Goal: Task Accomplishment & Management: Manage account settings

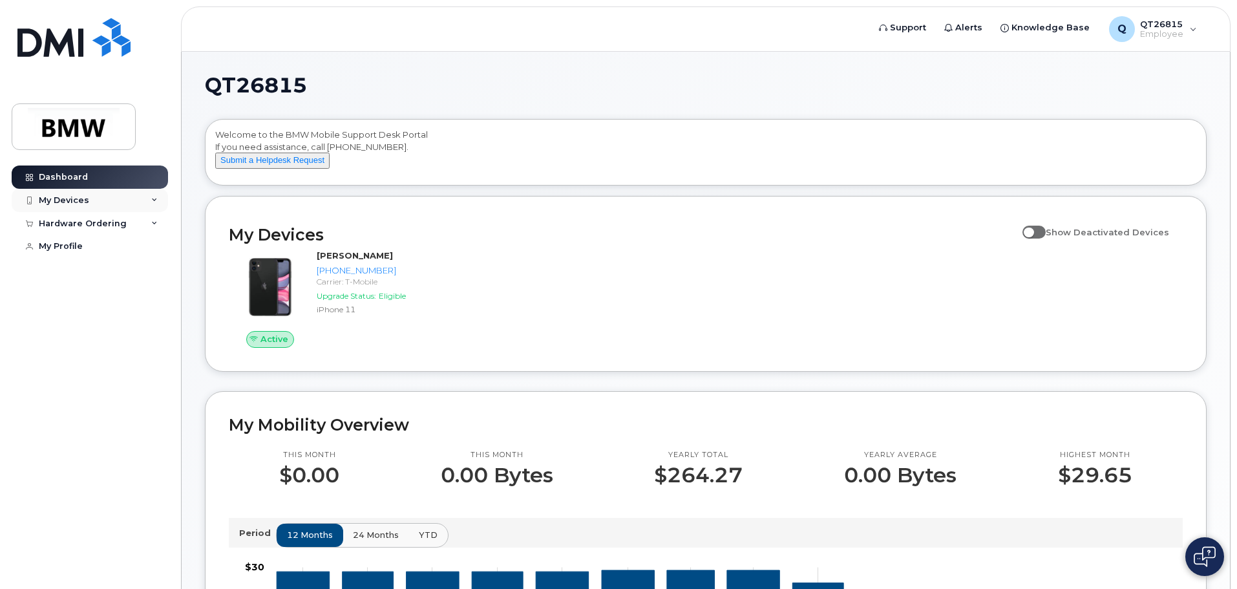
click at [153, 198] on icon at bounding box center [154, 200] width 6 height 6
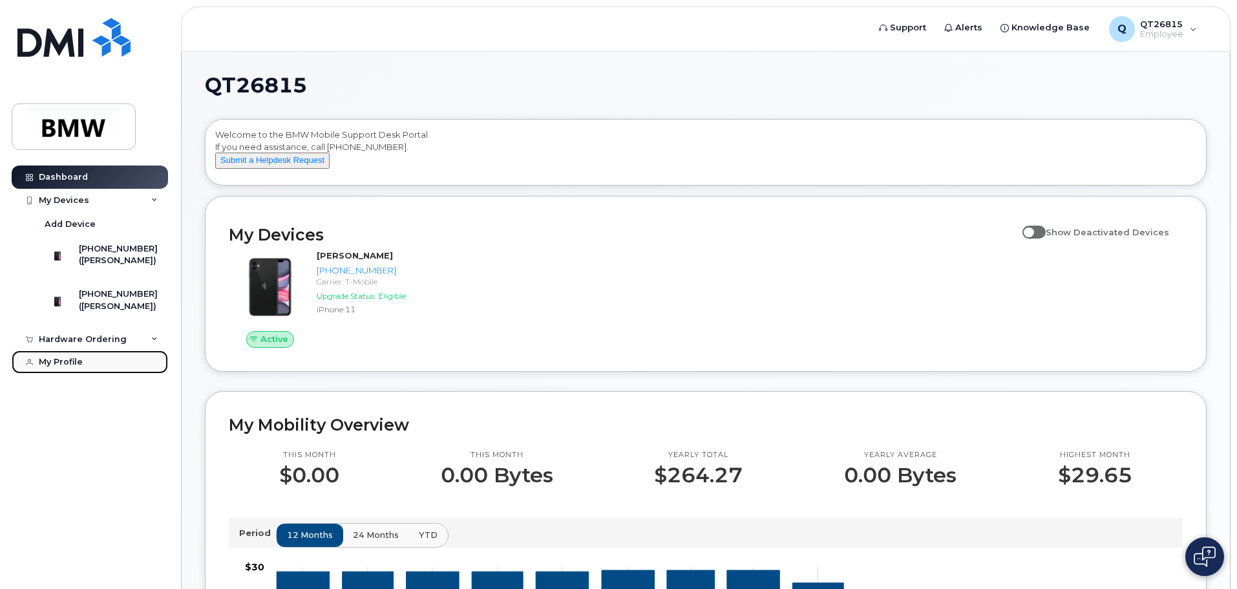
click at [76, 367] on div "My Profile" at bounding box center [61, 362] width 44 height 10
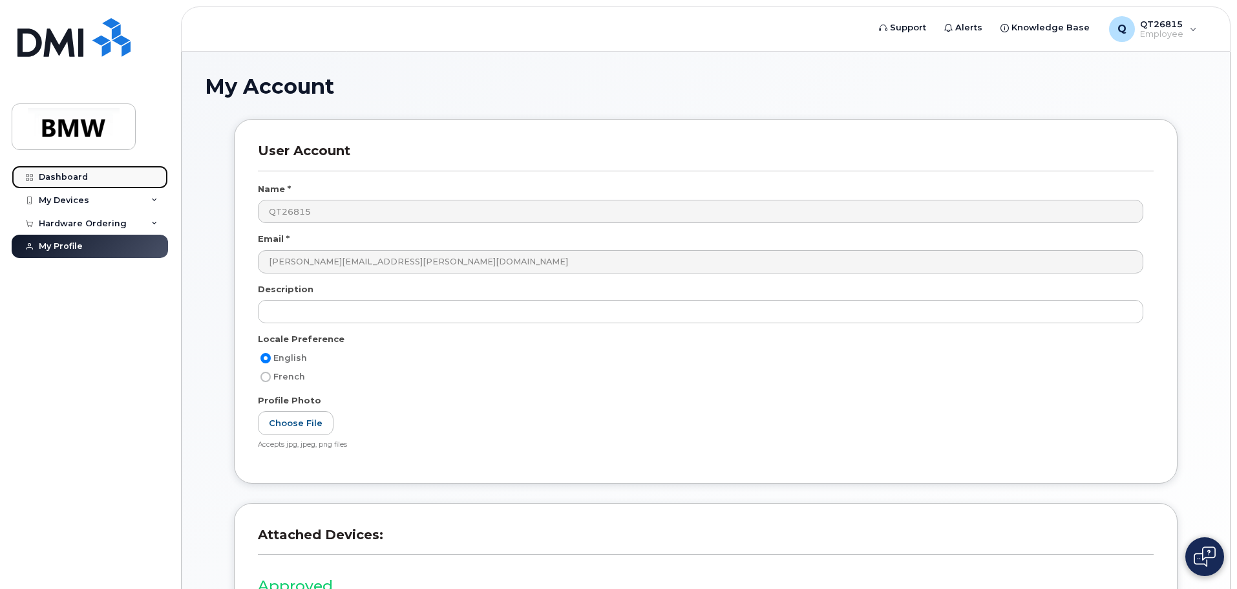
click at [79, 176] on div "Dashboard" at bounding box center [63, 177] width 49 height 10
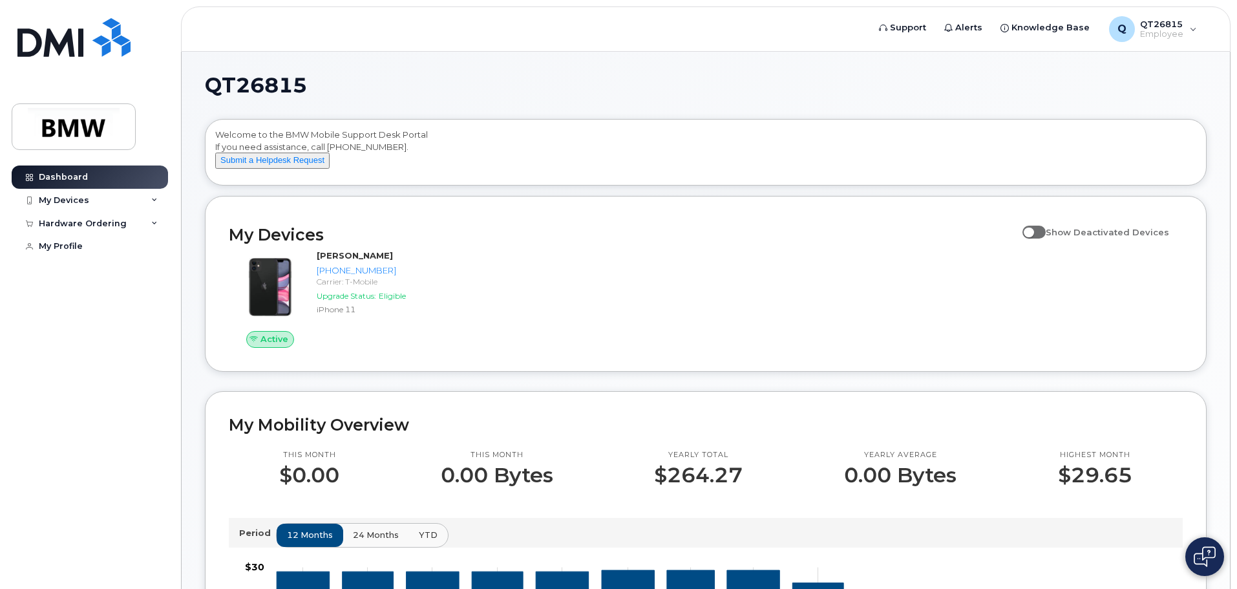
click at [1042, 238] on span at bounding box center [1033, 231] width 23 height 13
click at [1032, 230] on input "Show Deactivated Devices" at bounding box center [1027, 225] width 10 height 10
checkbox input "true"
